Goal: Information Seeking & Learning: Learn about a topic

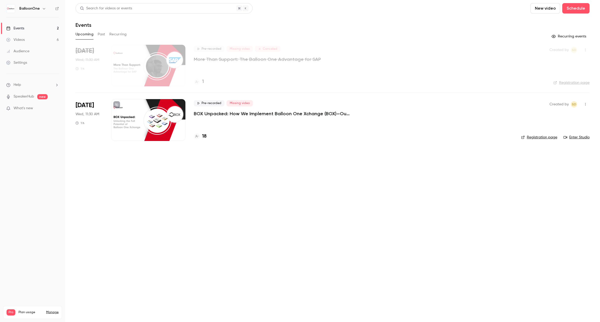
click at [203, 134] on h4 "18" at bounding box center [204, 136] width 4 height 7
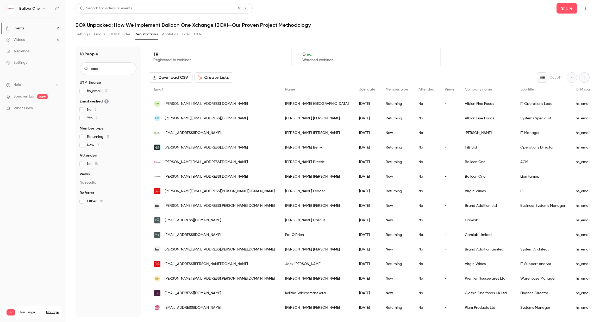
click at [41, 27] on link "Events 2" at bounding box center [32, 28] width 65 height 11
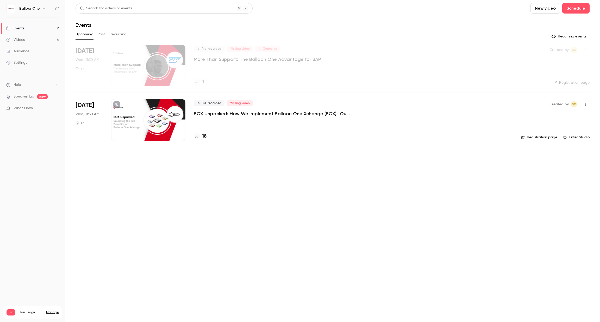
click at [36, 41] on link "Videos 6" at bounding box center [32, 39] width 65 height 11
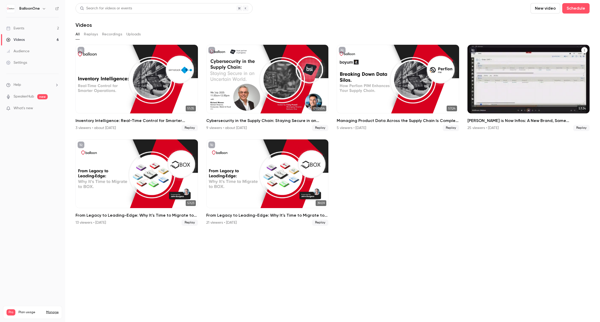
click at [508, 120] on h2 "[PERSON_NAME] is Now Infios: A New Brand, Same Commitment, and What It Means fo…" at bounding box center [528, 121] width 122 height 6
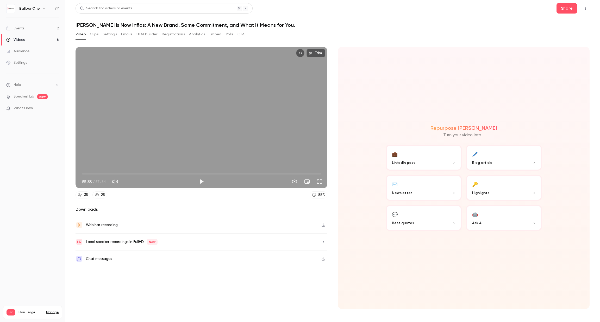
click at [173, 35] on button "Registrations" at bounding box center [173, 34] width 23 height 8
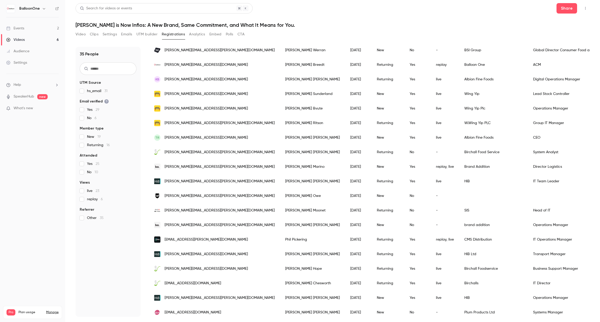
scroll to position [22, 0]
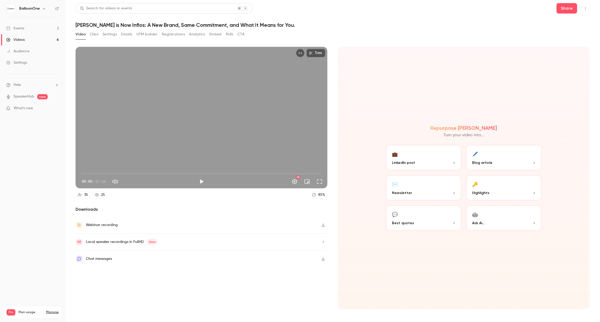
click at [24, 40] on div "Videos" at bounding box center [15, 39] width 18 height 5
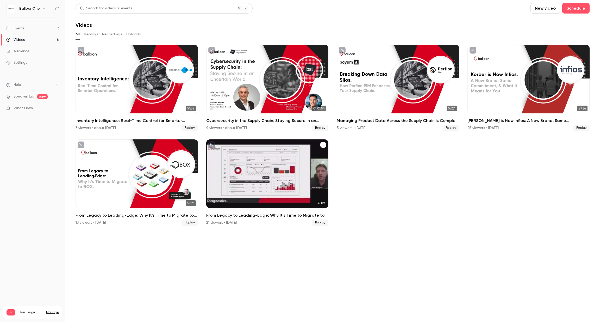
click at [229, 215] on h2 "From Legacy to Leading-Edge: Why It's Time to Migrate to BOX" at bounding box center [267, 216] width 122 height 6
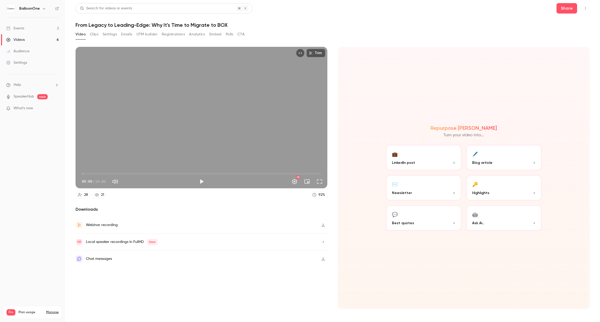
click at [174, 37] on button "Registrations" at bounding box center [173, 34] width 23 height 8
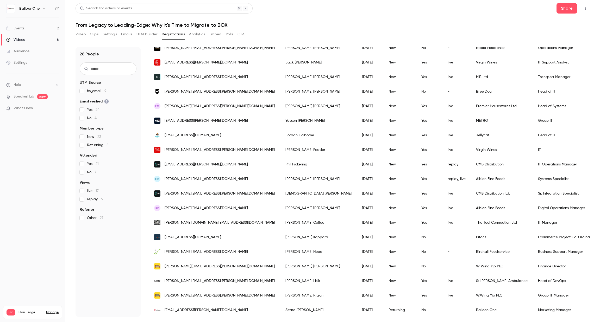
scroll to position [193, 0]
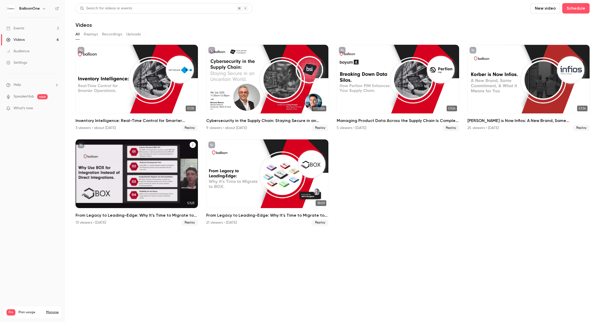
click at [177, 219] on div "From Legacy to Leading-Edge: Why It's Time to Migrate to BOX 13 viewers • [DATE…" at bounding box center [137, 220] width 122 height 14
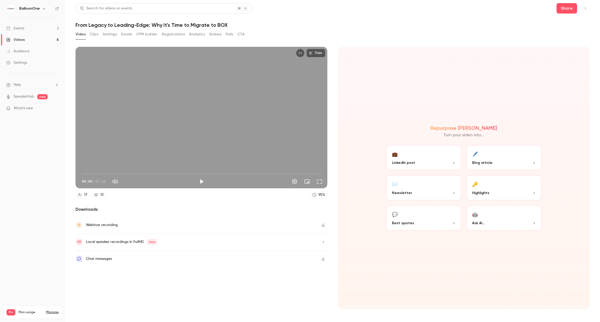
click at [176, 33] on button "Registrations" at bounding box center [173, 34] width 23 height 8
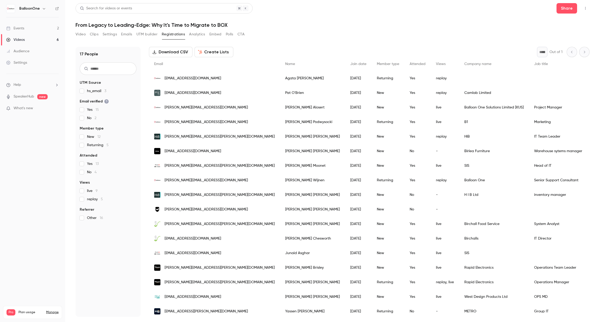
scroll to position [33, 0]
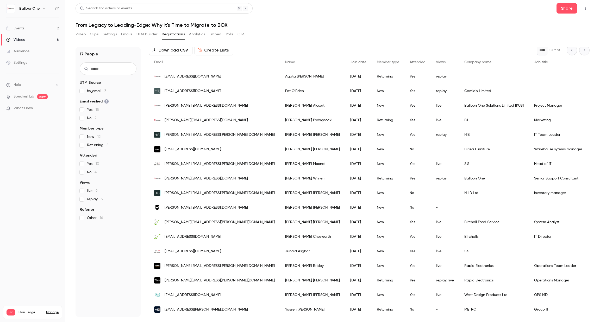
click at [19, 32] on link "Events 2" at bounding box center [32, 28] width 65 height 11
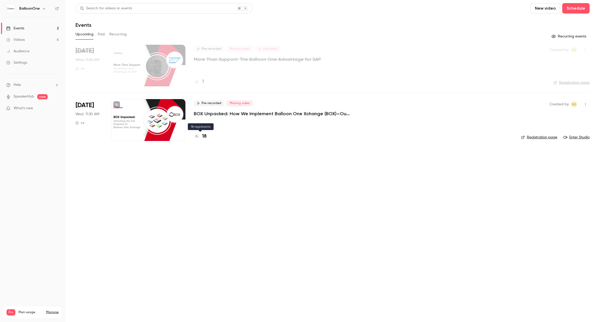
click at [203, 135] on h4 "18" at bounding box center [204, 136] width 4 height 7
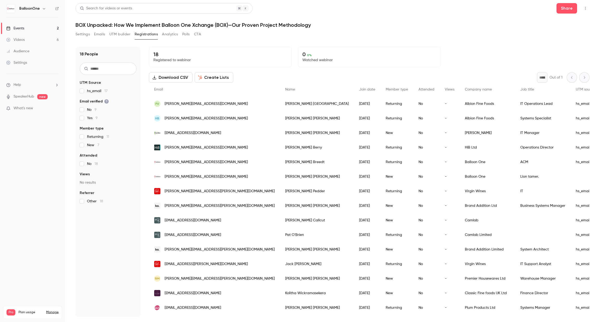
click at [26, 27] on link "Events 2" at bounding box center [32, 28] width 65 height 11
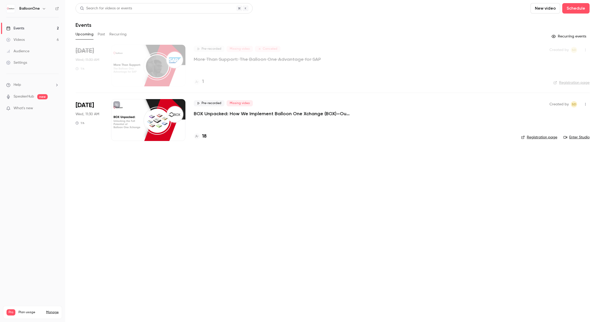
click at [31, 40] on link "Videos 6" at bounding box center [32, 39] width 65 height 11
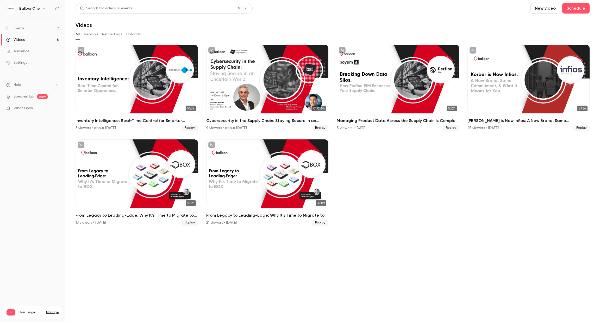
click at [15, 25] on link "Events 2" at bounding box center [32, 28] width 65 height 11
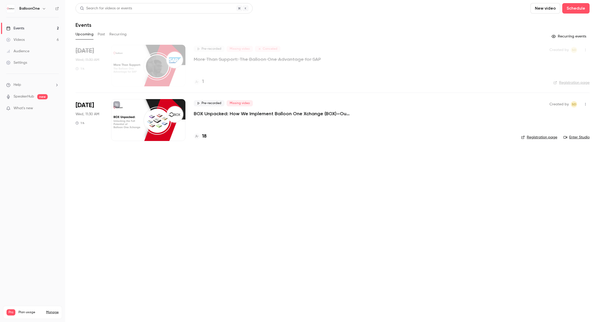
click at [31, 41] on link "Videos 6" at bounding box center [32, 39] width 65 height 11
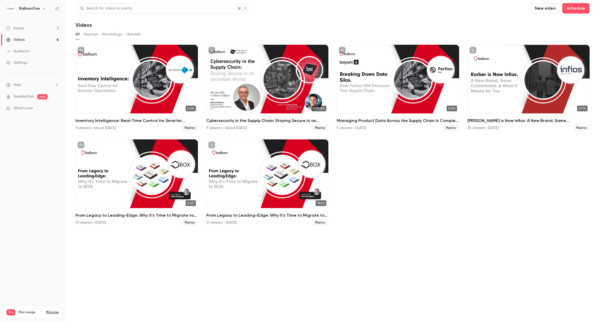
click at [53, 26] on link "Events 2" at bounding box center [32, 28] width 65 height 11
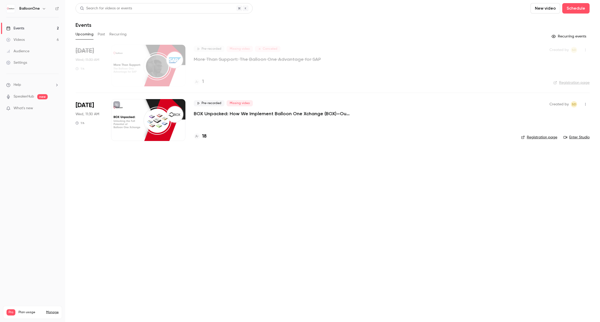
click at [202, 137] on h4 "18" at bounding box center [204, 136] width 4 height 7
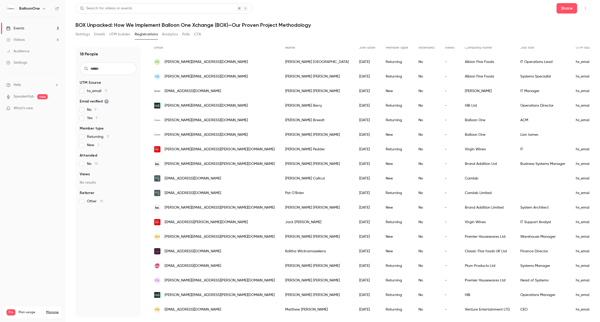
scroll to position [47, 0]
click at [39, 32] on link "Events 2" at bounding box center [32, 28] width 65 height 11
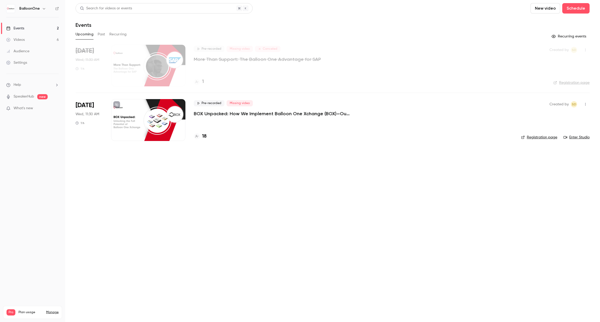
click at [32, 44] on link "Videos 6" at bounding box center [32, 39] width 65 height 11
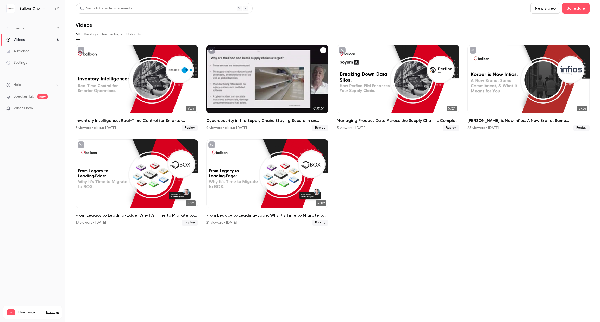
click at [243, 120] on h2 "Cybersecurity in the Supply Chain: Staying Secure in an Uncertain World - In pa…" at bounding box center [267, 121] width 122 height 6
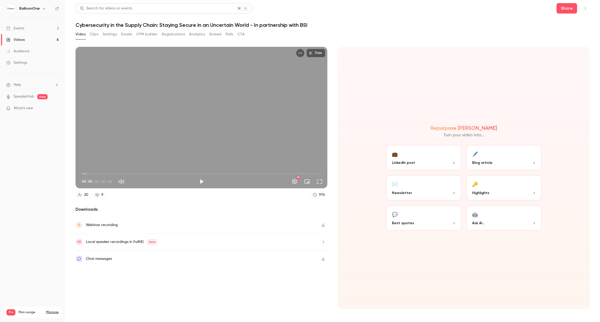
click at [166, 32] on button "Registrations" at bounding box center [173, 34] width 23 height 8
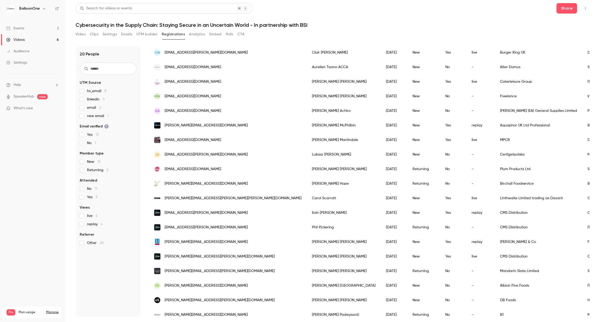
scroll to position [77, 0]
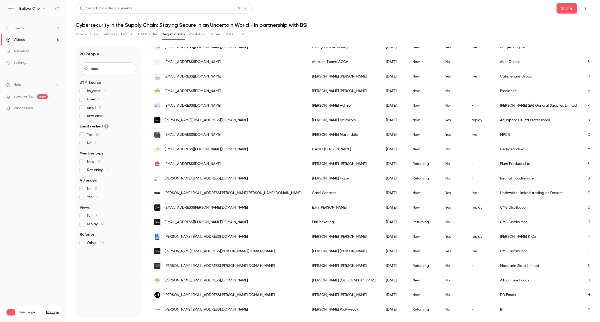
click at [18, 36] on link "Videos 6" at bounding box center [32, 39] width 65 height 11
